Goal: Register for event/course

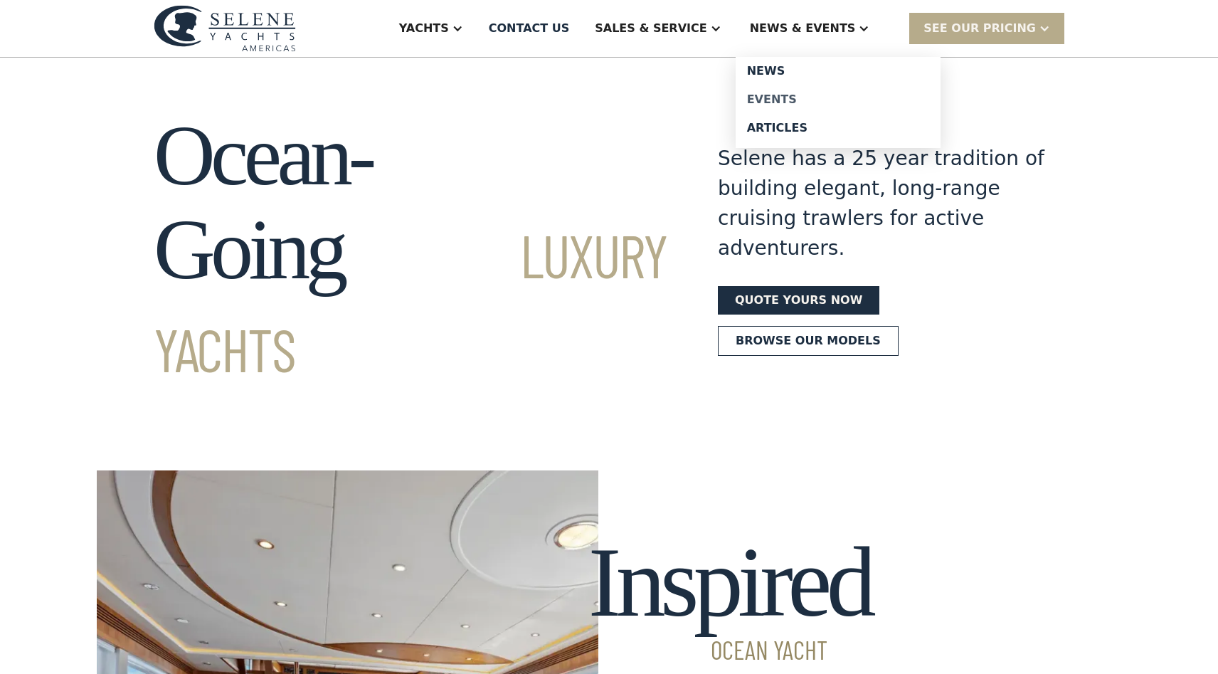
click at [799, 98] on div "Events" at bounding box center [838, 99] width 182 height 11
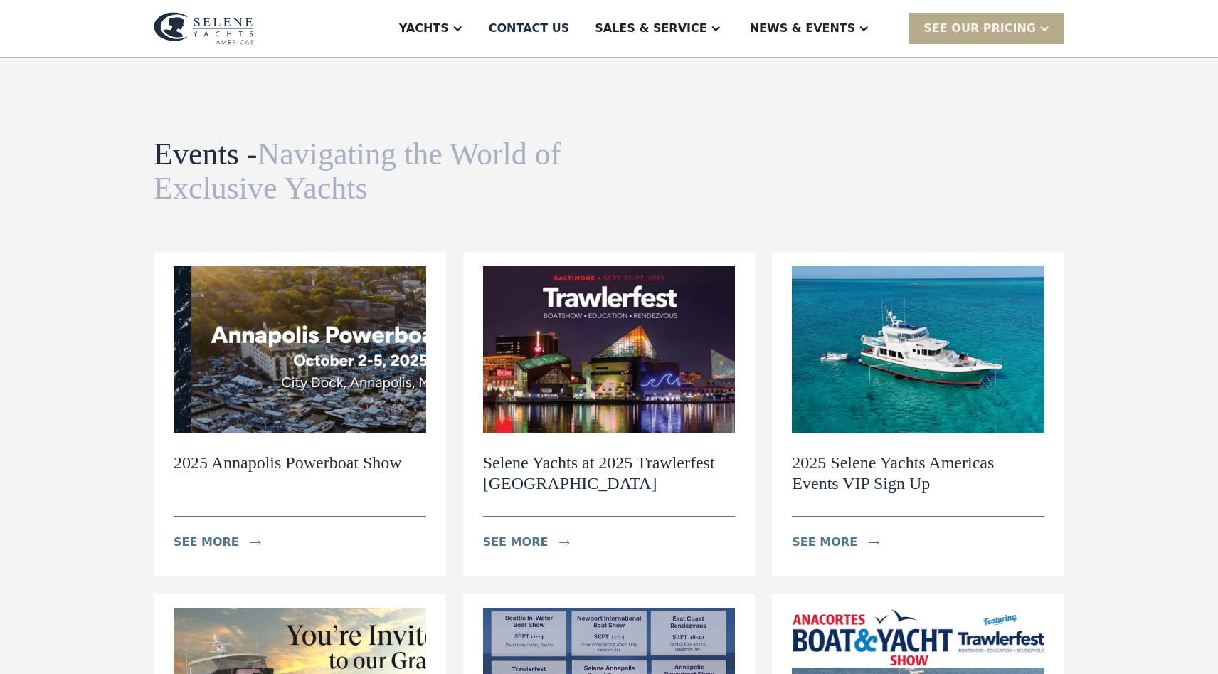
click at [590, 399] on img at bounding box center [609, 349] width 253 height 166
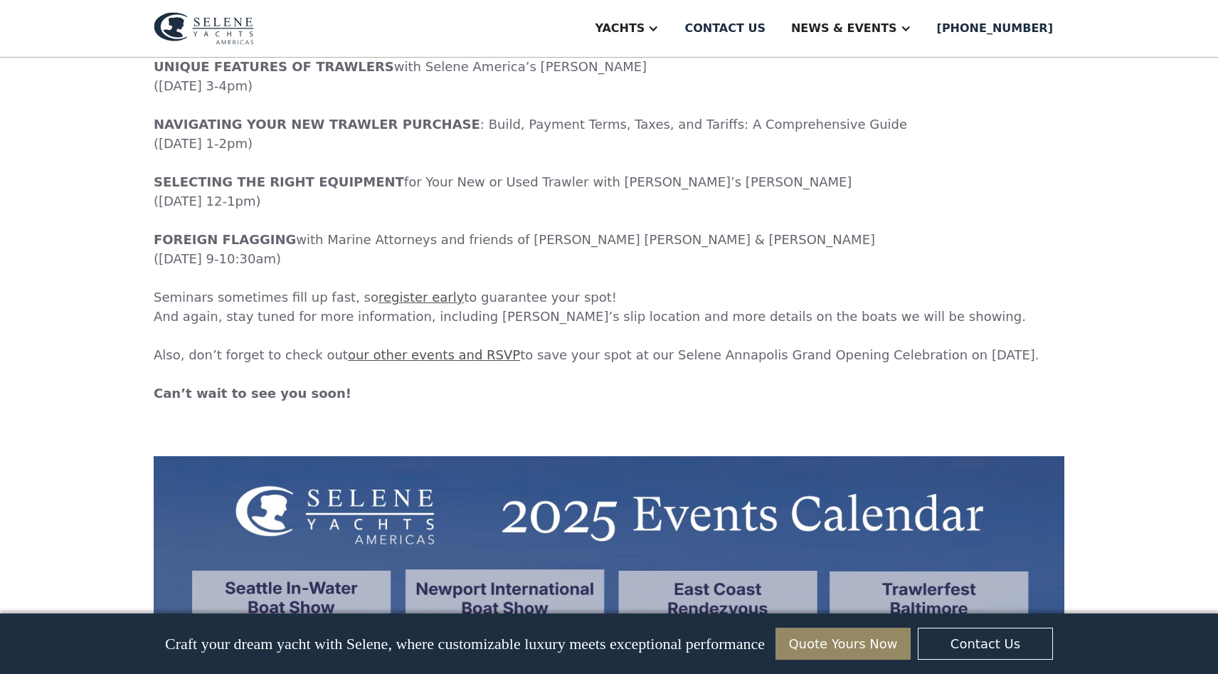
scroll to position [2039, 0]
click at [397, 290] on link "register early" at bounding box center [420, 297] width 85 height 15
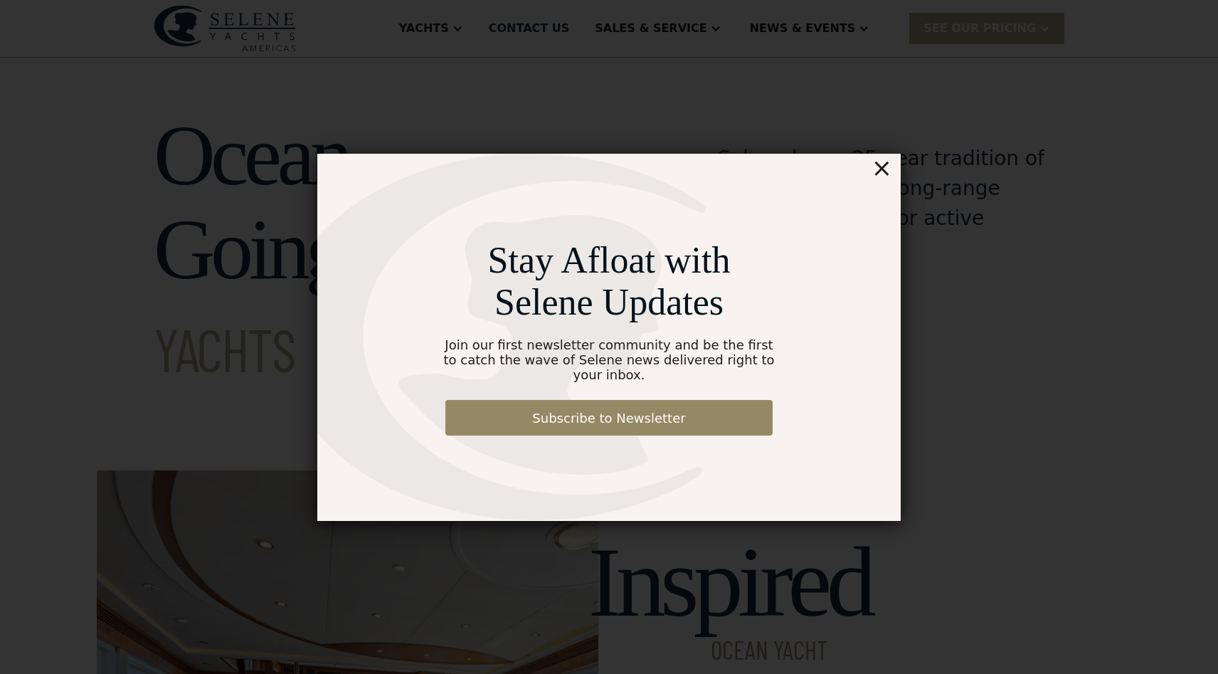
click at [883, 179] on div "×" at bounding box center [882, 168] width 21 height 28
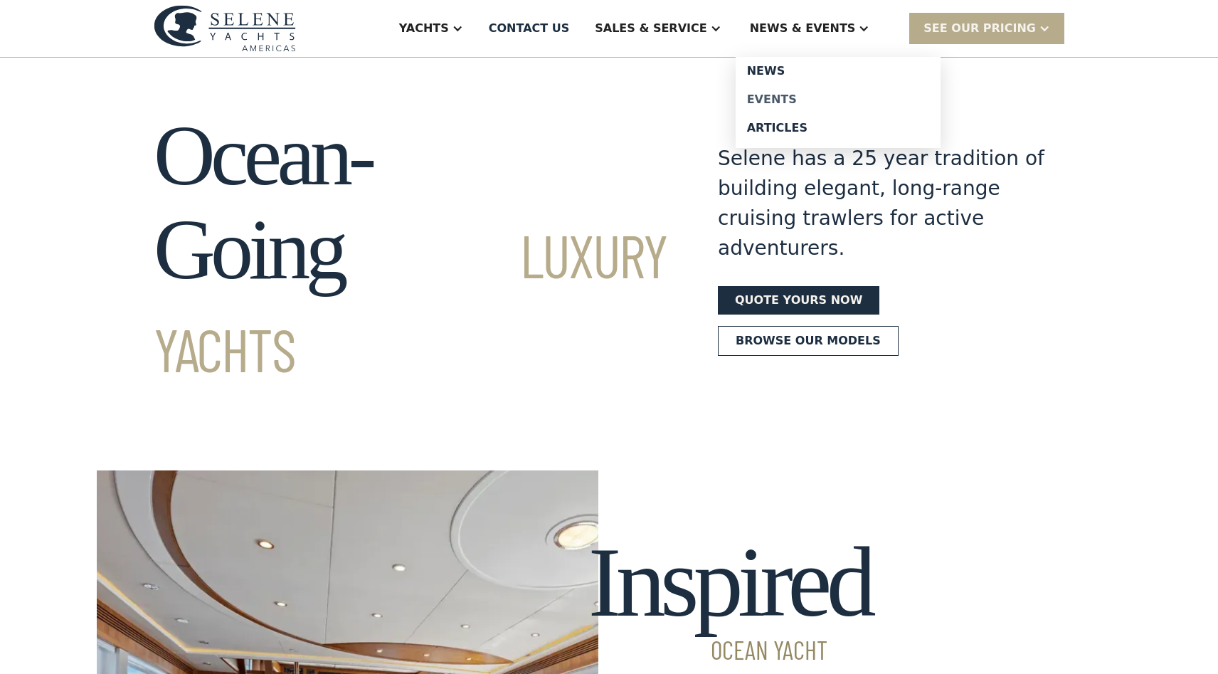
click at [793, 102] on div "Events" at bounding box center [838, 99] width 182 height 11
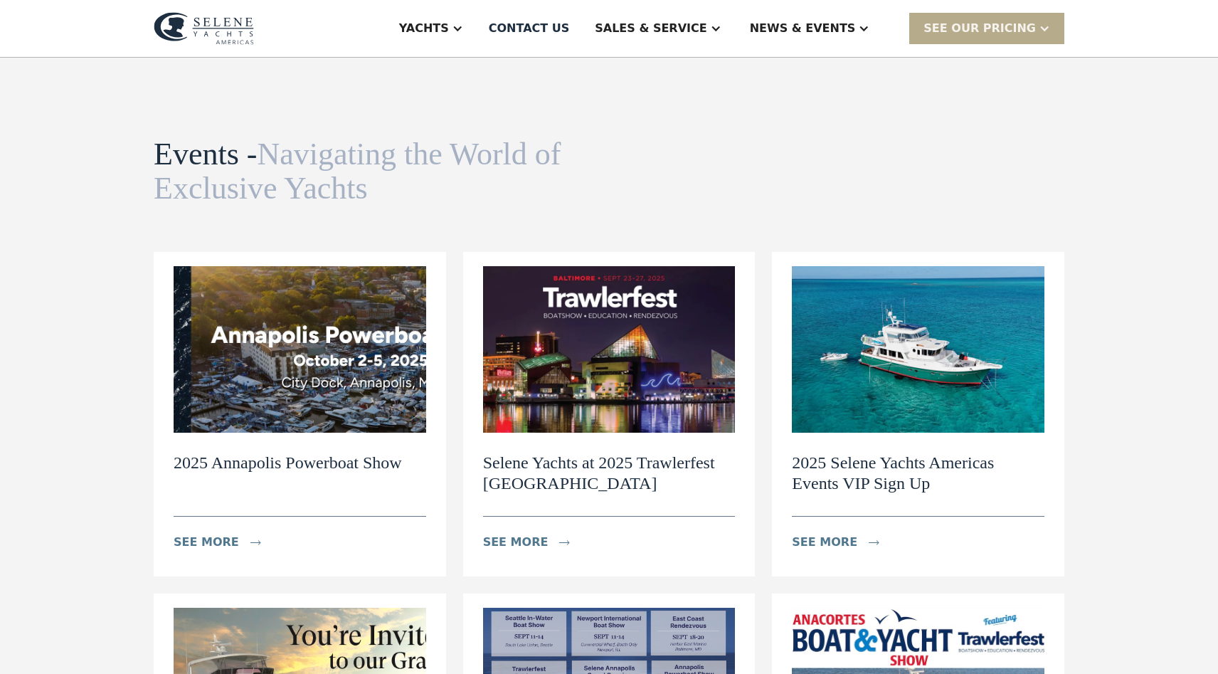
click at [607, 329] on img at bounding box center [609, 349] width 253 height 166
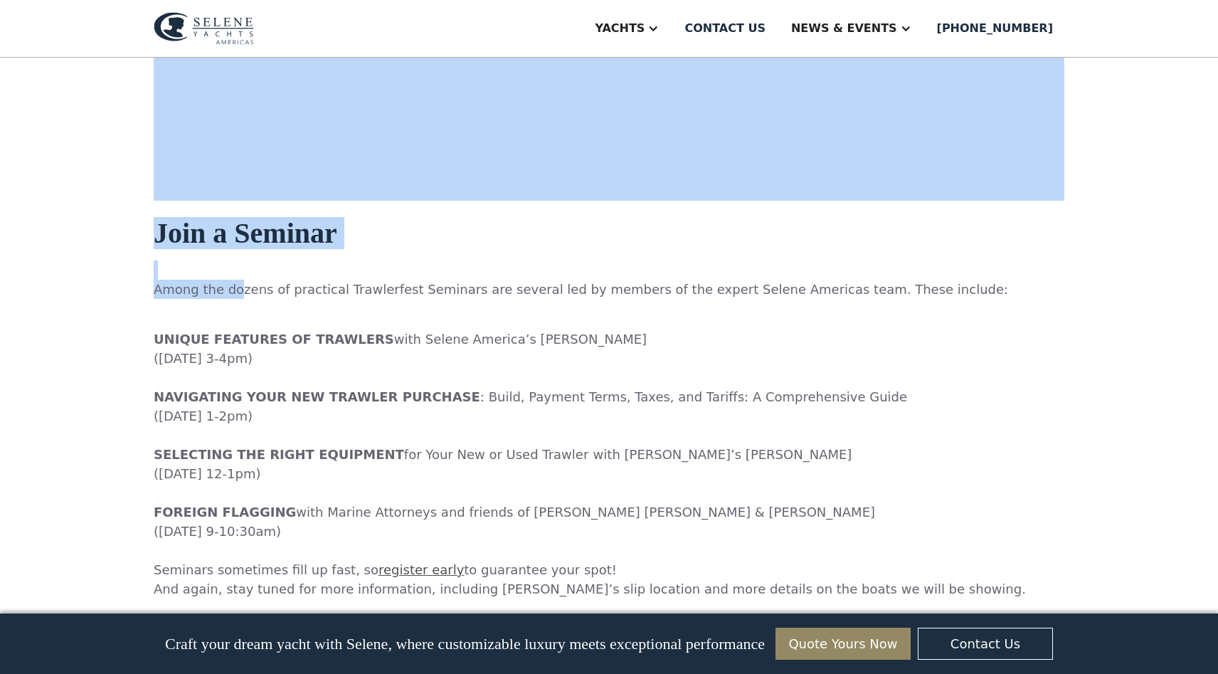
scroll to position [1767, 0]
drag, startPoint x: 126, startPoint y: 150, endPoint x: 218, endPoint y: 187, distance: 99.6
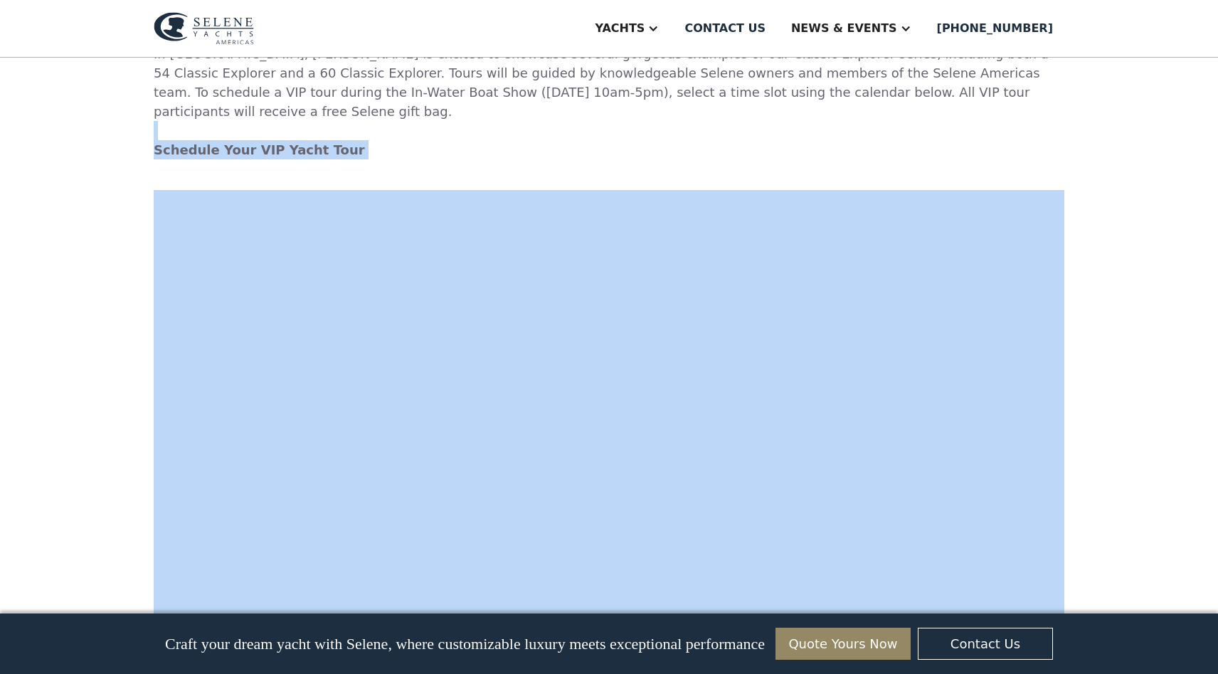
scroll to position [1241, 0]
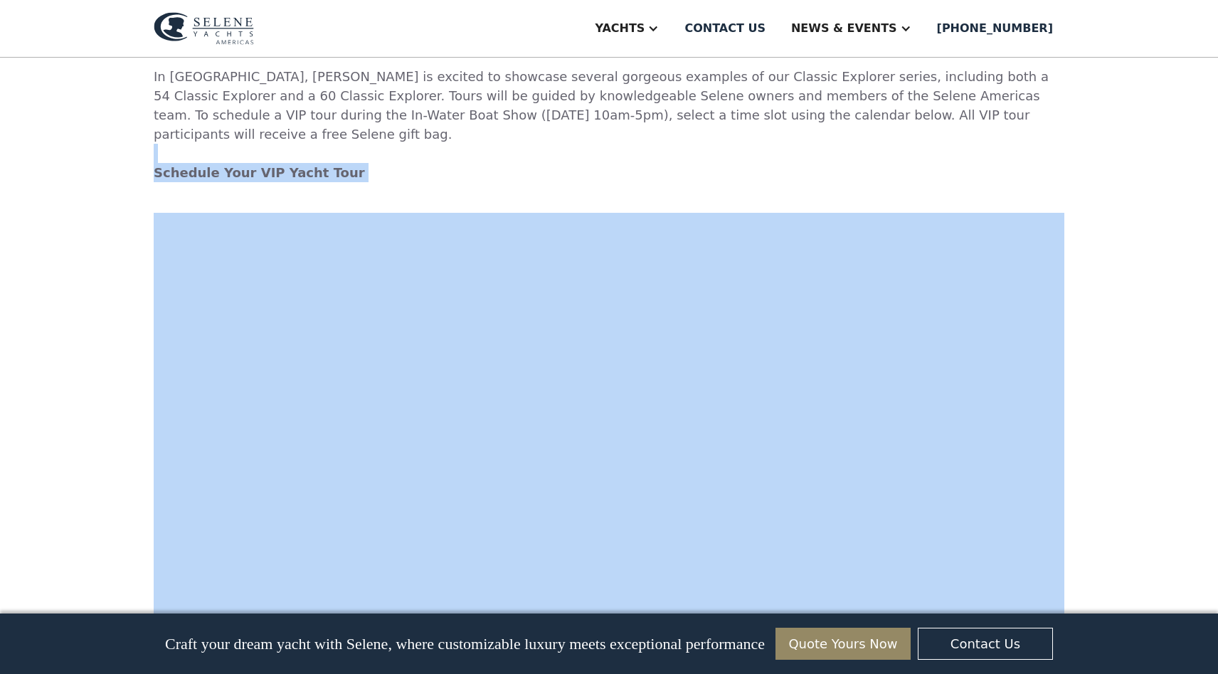
click at [354, 124] on p "‍ In [GEOGRAPHIC_DATA], [PERSON_NAME] is excited to showcase several gorgeous e…" at bounding box center [609, 125] width 911 height 154
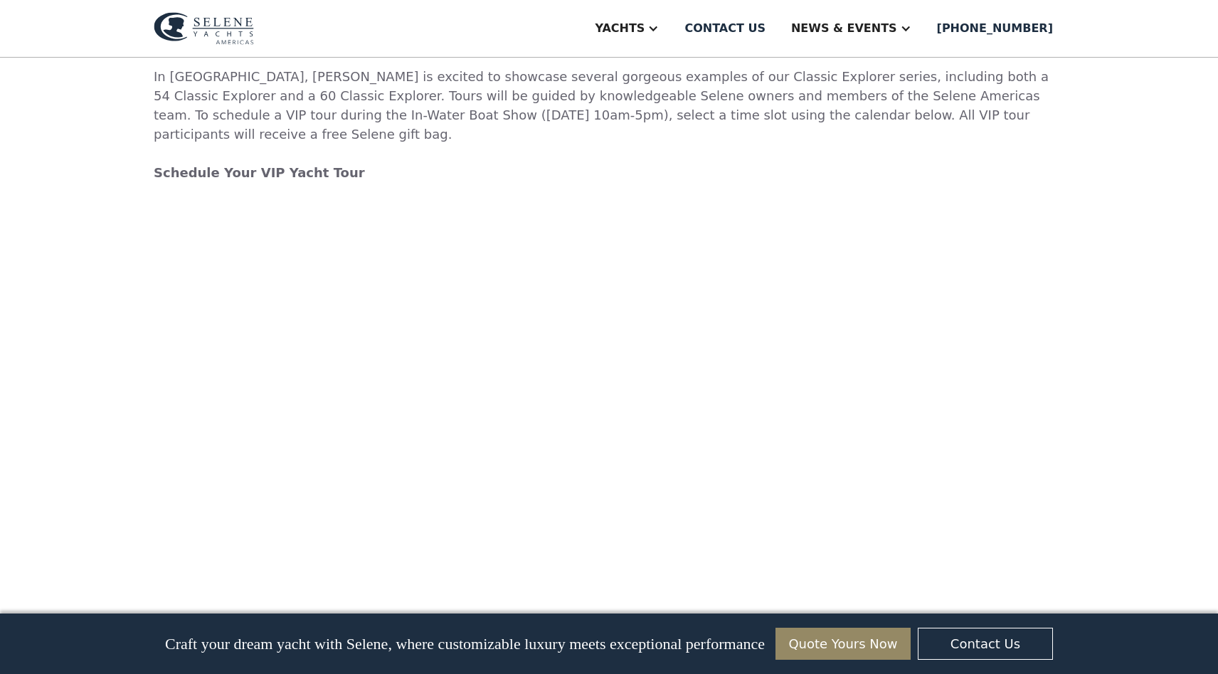
scroll to position [1258, 0]
